Goal: Unclear

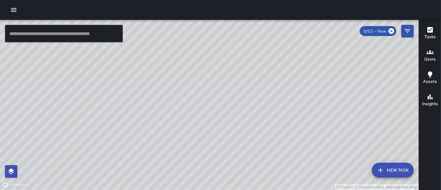
drag, startPoint x: 332, startPoint y: 83, endPoint x: 229, endPoint y: 127, distance: 112.1
click at [229, 127] on div "© Mapbox © OpenStreetMap Improve this map" at bounding box center [209, 105] width 419 height 170
drag, startPoint x: 286, startPoint y: 115, endPoint x: 188, endPoint y: 156, distance: 105.8
click at [188, 156] on div "© Mapbox © OpenStreetMap Improve this map" at bounding box center [209, 105] width 419 height 170
drag, startPoint x: 399, startPoint y: 83, endPoint x: 299, endPoint y: 125, distance: 108.6
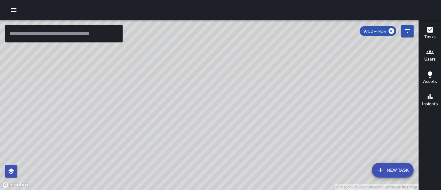
click at [299, 125] on div "© Mapbox © OpenStreetMap Improve this map" at bounding box center [209, 105] width 419 height 170
drag, startPoint x: 320, startPoint y: 136, endPoint x: 314, endPoint y: 43, distance: 93.0
click at [314, 43] on div "© Mapbox © OpenStreetMap Improve this map" at bounding box center [209, 105] width 419 height 170
drag, startPoint x: 348, startPoint y: 78, endPoint x: 384, endPoint y: 38, distance: 53.4
click at [384, 38] on div "© Mapbox © OpenStreetMap Improve this map" at bounding box center [209, 105] width 419 height 170
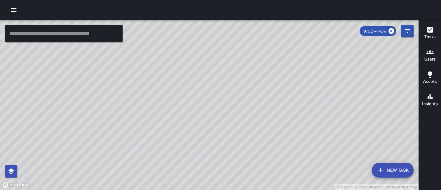
drag, startPoint x: 384, startPoint y: 38, endPoint x: 396, endPoint y: 61, distance: 26.1
click at [396, 61] on div "© Mapbox © OpenStreetMap Improve this map" at bounding box center [209, 105] width 419 height 170
drag, startPoint x: 390, startPoint y: 94, endPoint x: 354, endPoint y: 139, distance: 57.6
click at [335, 150] on div "© Mapbox © OpenStreetMap Improve this map" at bounding box center [209, 105] width 419 height 170
drag, startPoint x: 378, startPoint y: 76, endPoint x: 305, endPoint y: 118, distance: 83.9
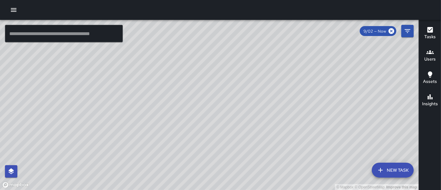
click at [305, 118] on div "© Mapbox © OpenStreetMap Improve this map" at bounding box center [209, 105] width 419 height 170
drag, startPoint x: 299, startPoint y: 125, endPoint x: 231, endPoint y: 64, distance: 91.6
click at [231, 64] on div "© Mapbox © OpenStreetMap Improve this map" at bounding box center [209, 105] width 419 height 170
drag, startPoint x: 278, startPoint y: 100, endPoint x: 186, endPoint y: 51, distance: 103.8
click at [186, 51] on div "© Mapbox © OpenStreetMap Improve this map" at bounding box center [209, 105] width 419 height 170
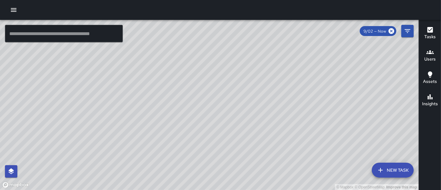
drag, startPoint x: 162, startPoint y: 69, endPoint x: 248, endPoint y: 120, distance: 100.0
click at [248, 120] on div "© Mapbox © OpenStreetMap Improve this map" at bounding box center [209, 105] width 419 height 170
drag, startPoint x: 178, startPoint y: 82, endPoint x: 230, endPoint y: 116, distance: 62.3
click at [230, 116] on div "© Mapbox © OpenStreetMap Improve this map" at bounding box center [209, 105] width 419 height 170
click at [186, 93] on div "© Mapbox © OpenStreetMap Improve this map" at bounding box center [209, 105] width 419 height 170
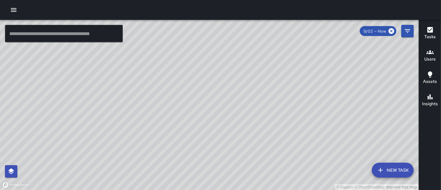
drag, startPoint x: 165, startPoint y: 119, endPoint x: 249, endPoint y: 25, distance: 125.4
click at [249, 25] on div "© Mapbox © OpenStreetMap Improve this map" at bounding box center [209, 105] width 419 height 170
drag, startPoint x: 262, startPoint y: 38, endPoint x: 239, endPoint y: 69, distance: 39.2
click at [239, 69] on div "© Mapbox © OpenStreetMap Improve this map" at bounding box center [209, 105] width 419 height 170
drag, startPoint x: 239, startPoint y: 69, endPoint x: 341, endPoint y: 85, distance: 102.9
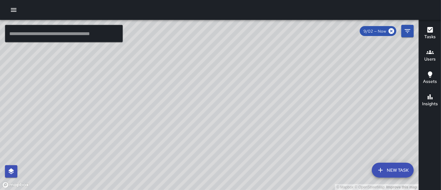
click at [341, 85] on div "© Mapbox © OpenStreetMap Improve this map" at bounding box center [209, 105] width 419 height 170
drag, startPoint x: 297, startPoint y: 101, endPoint x: 403, endPoint y: 97, distance: 106.8
click at [403, 97] on div "© Mapbox © OpenStreetMap Improve this map" at bounding box center [209, 105] width 419 height 170
drag, startPoint x: 298, startPoint y: 94, endPoint x: 365, endPoint y: 152, distance: 89.0
click at [365, 152] on div "© Mapbox © OpenStreetMap Improve this map" at bounding box center [209, 105] width 419 height 170
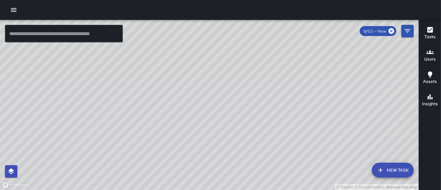
drag, startPoint x: 301, startPoint y: 119, endPoint x: 408, endPoint y: 170, distance: 119.2
click at [408, 170] on div "© Mapbox © OpenStreetMap Improve this map ​ New Task 9/02 — Now Map Layers Task…" at bounding box center [209, 105] width 419 height 170
drag, startPoint x: 303, startPoint y: 112, endPoint x: 239, endPoint y: 37, distance: 98.8
click at [239, 38] on div "© Mapbox © OpenStreetMap Improve this map" at bounding box center [209, 105] width 419 height 170
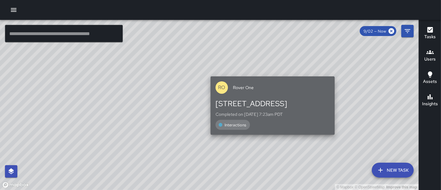
drag, startPoint x: 201, startPoint y: 122, endPoint x: 221, endPoint y: 86, distance: 41.2
click at [221, 86] on p "RO" at bounding box center [221, 87] width 7 height 7
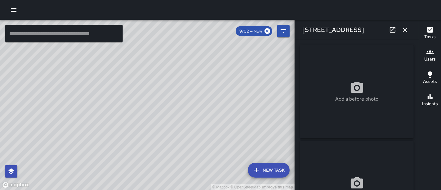
type input "**********"
click at [266, 31] on icon at bounding box center [268, 31] width 6 height 6
click at [409, 29] on button "button" at bounding box center [405, 30] width 12 height 12
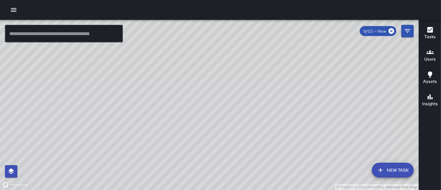
drag, startPoint x: 215, startPoint y: 94, endPoint x: 283, endPoint y: 45, distance: 84.2
click at [277, 46] on div "© Mapbox © OpenStreetMap Improve this map" at bounding box center [209, 105] width 419 height 170
click at [283, 48] on div "© Mapbox © OpenStreetMap Improve this map" at bounding box center [209, 105] width 419 height 170
drag, startPoint x: 229, startPoint y: 87, endPoint x: 344, endPoint y: -28, distance: 162.8
click at [344, 0] on html "© Mapbox © OpenStreetMap Improve this map ​ New Task 9/02 — Now Map Layers Task…" at bounding box center [220, 95] width 441 height 190
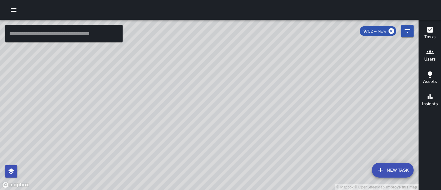
drag, startPoint x: 271, startPoint y: 99, endPoint x: 188, endPoint y: 145, distance: 95.1
click at [188, 145] on div "© Mapbox © OpenStreetMap Improve this map" at bounding box center [209, 105] width 419 height 170
drag, startPoint x: 327, startPoint y: 69, endPoint x: 279, endPoint y: 120, distance: 70.9
click at [279, 120] on div "© Mapbox © OpenStreetMap Improve this map" at bounding box center [209, 105] width 419 height 170
drag, startPoint x: 320, startPoint y: 86, endPoint x: 266, endPoint y: 154, distance: 86.0
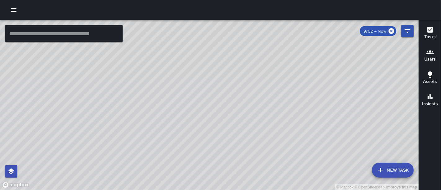
click at [266, 154] on div "© Mapbox © OpenStreetMap Improve this map" at bounding box center [209, 105] width 419 height 170
drag, startPoint x: 258, startPoint y: 139, endPoint x: 292, endPoint y: 87, distance: 61.9
click at [292, 87] on div "© Mapbox © OpenStreetMap Improve this map" at bounding box center [209, 105] width 419 height 170
drag, startPoint x: 286, startPoint y: 91, endPoint x: 365, endPoint y: 61, distance: 83.8
click at [365, 61] on div "© Mapbox © OpenStreetMap Improve this map" at bounding box center [209, 105] width 419 height 170
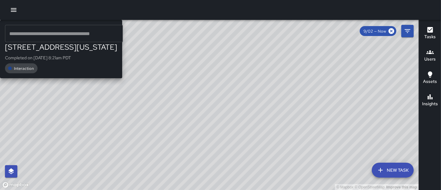
drag, startPoint x: 241, startPoint y: 115, endPoint x: 325, endPoint y: 111, distance: 84.2
click at [325, 111] on div "© Mapbox © OpenStreetMap Improve this map DT [PERSON_NAME] [STREET_ADDRESS][US_…" at bounding box center [209, 105] width 419 height 170
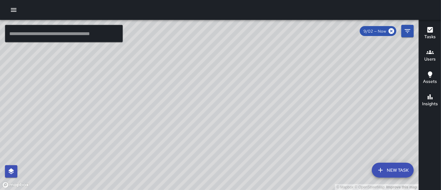
drag, startPoint x: 255, startPoint y: 107, endPoint x: 286, endPoint y: 110, distance: 31.5
click at [286, 110] on div "© Mapbox © OpenStreetMap Improve this map" at bounding box center [209, 105] width 419 height 170
drag, startPoint x: 362, startPoint y: 127, endPoint x: 279, endPoint y: 114, distance: 84.8
click at [279, 114] on div "© Mapbox © OpenStreetMap Improve this map" at bounding box center [209, 105] width 419 height 170
drag, startPoint x: 212, startPoint y: 121, endPoint x: 303, endPoint y: 98, distance: 94.1
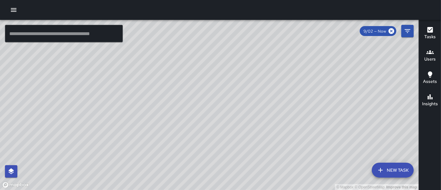
click at [303, 98] on div "© Mapbox © OpenStreetMap Improve this map" at bounding box center [209, 105] width 419 height 170
drag, startPoint x: 359, startPoint y: 69, endPoint x: 323, endPoint y: 106, distance: 52.0
click at [323, 106] on div "© Mapbox © OpenStreetMap Improve this map" at bounding box center [209, 105] width 419 height 170
drag, startPoint x: 292, startPoint y: 132, endPoint x: 318, endPoint y: 137, distance: 26.9
click at [318, 137] on div "© Mapbox © OpenStreetMap Improve this map" at bounding box center [209, 105] width 419 height 170
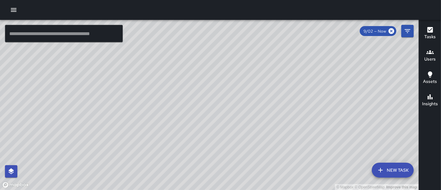
drag, startPoint x: 258, startPoint y: 129, endPoint x: 285, endPoint y: 121, distance: 28.4
click at [285, 121] on div "© Mapbox © OpenStreetMap Improve this map" at bounding box center [209, 105] width 419 height 170
